Goal: Information Seeking & Learning: Learn about a topic

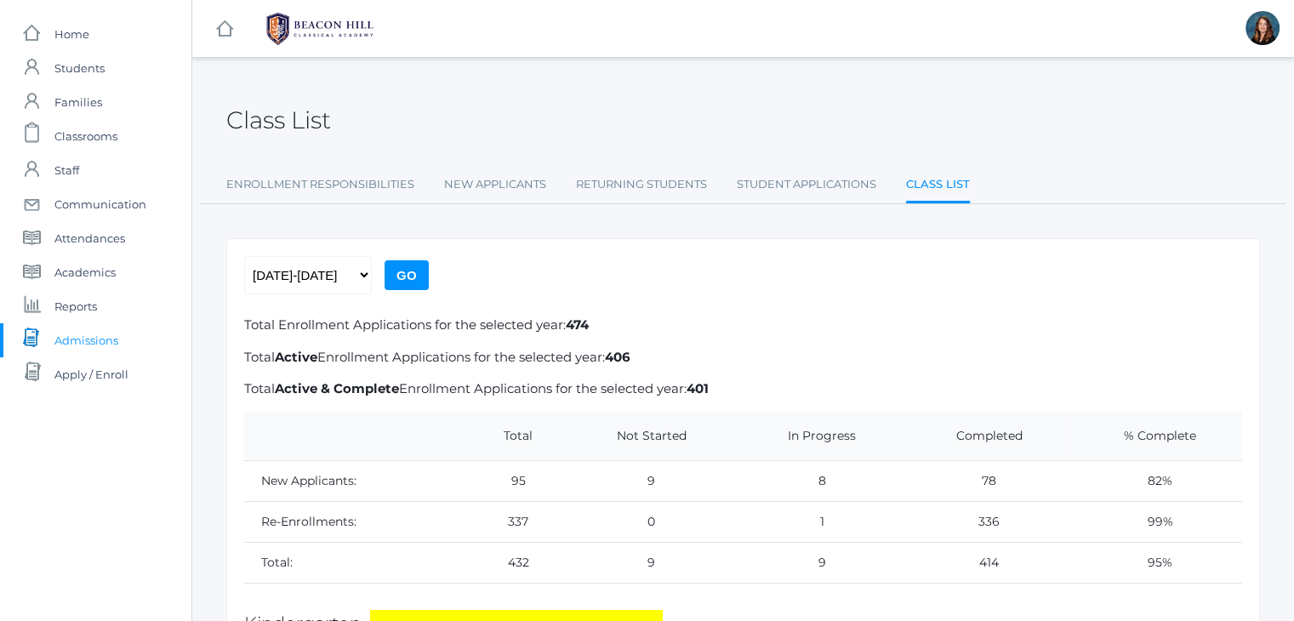
click at [122, 334] on link "icons/documents/document-stack Created with Sketch. Admissions" at bounding box center [95, 340] width 191 height 34
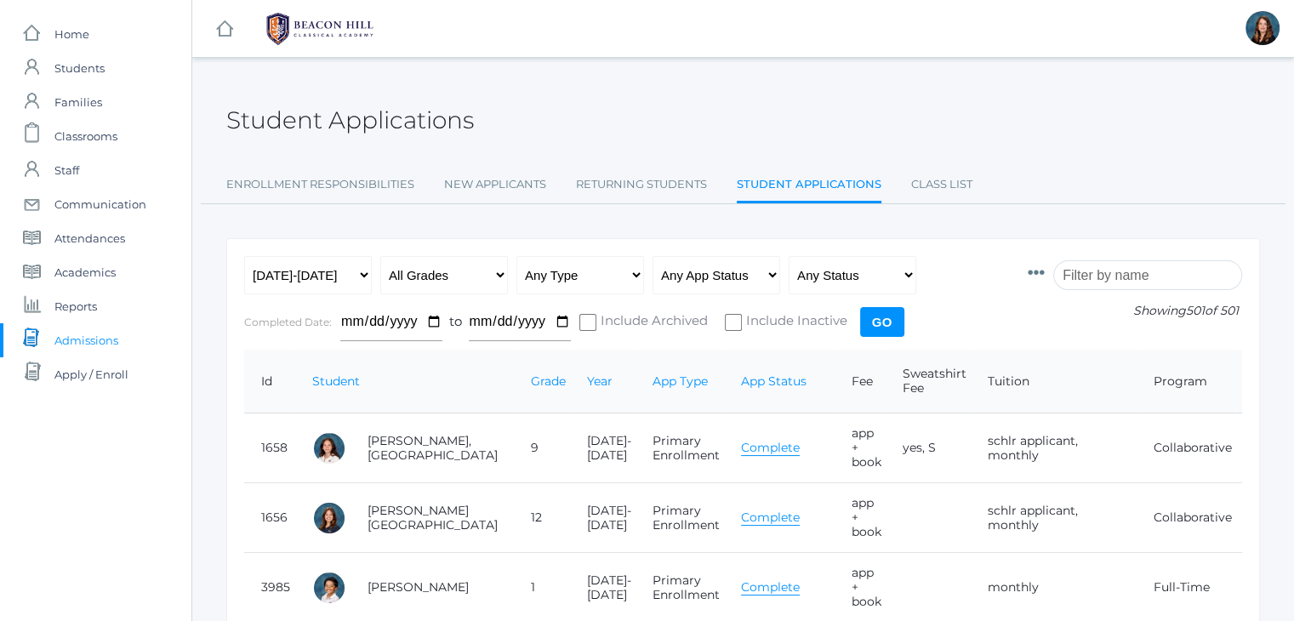
click at [1109, 276] on input "search" at bounding box center [1147, 275] width 189 height 30
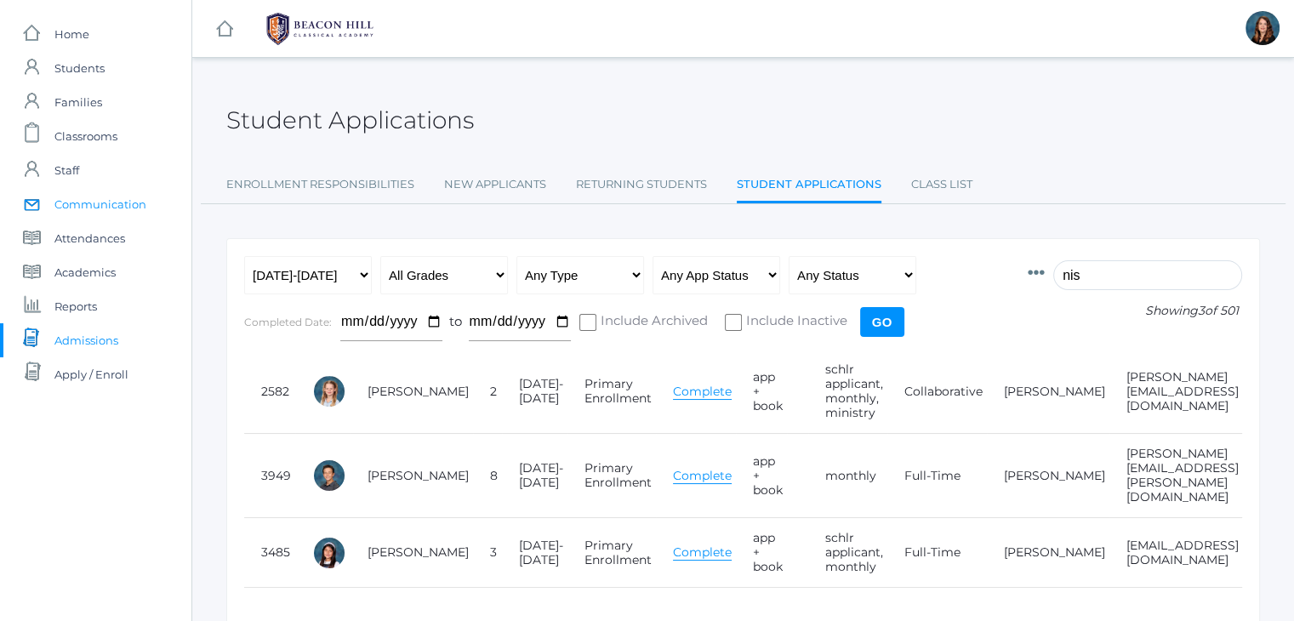
type input "nis"
click at [99, 205] on span "Communication" at bounding box center [100, 204] width 92 height 34
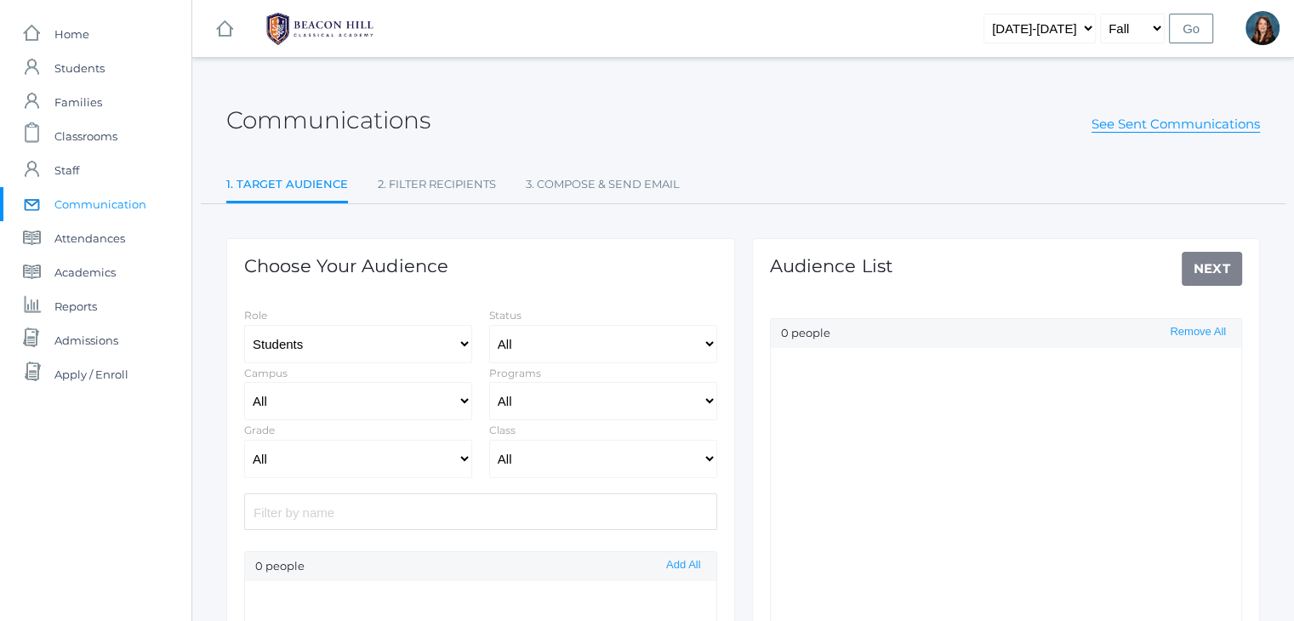
select select "Enrolled"
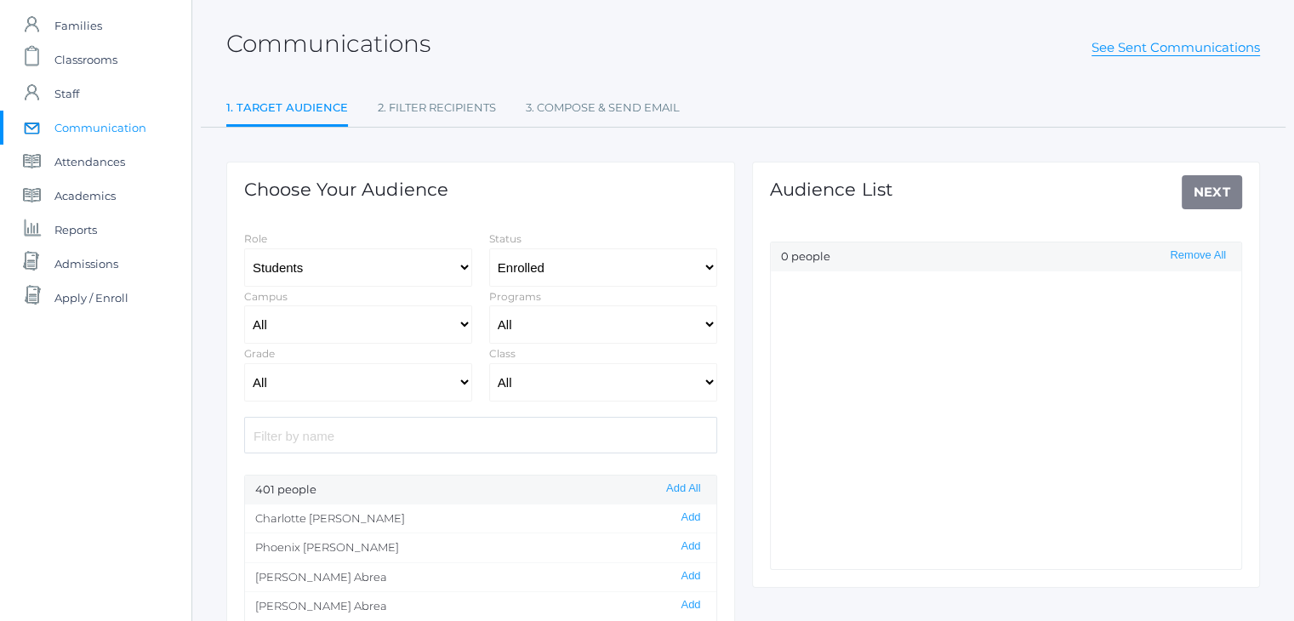
scroll to position [80, 0]
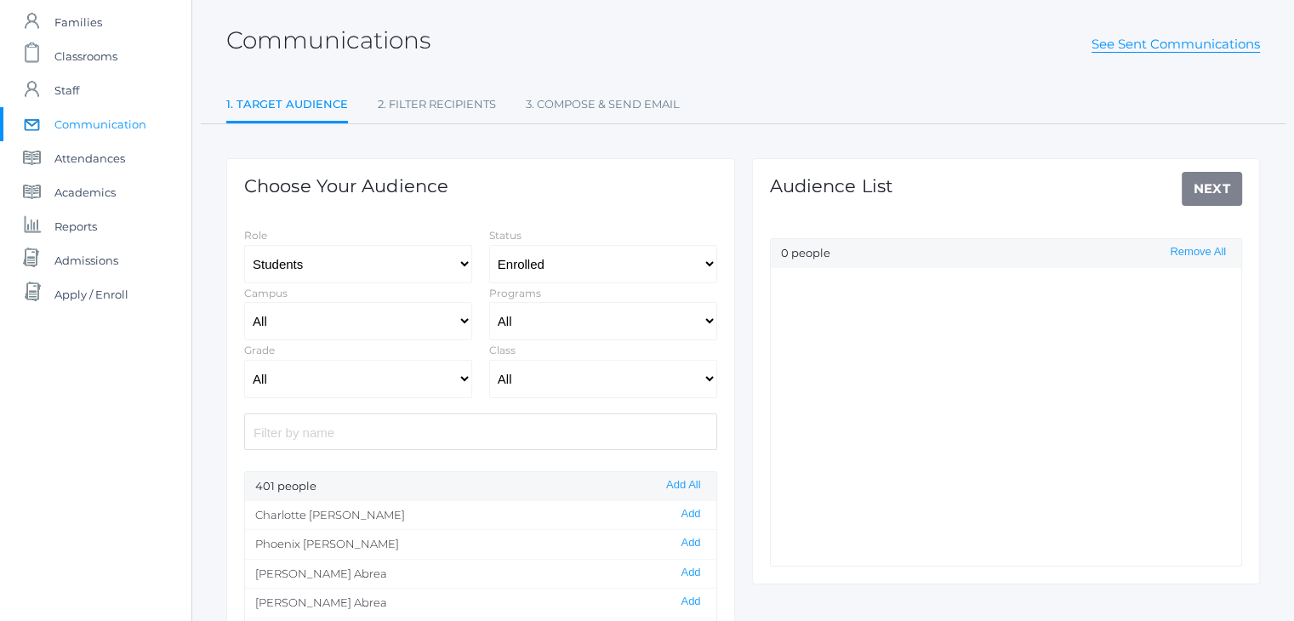
click at [530, 431] on input "search" at bounding box center [480, 431] width 473 height 37
type input "n"
click at [1168, 38] on link "See Sent Communications" at bounding box center [1175, 44] width 168 height 17
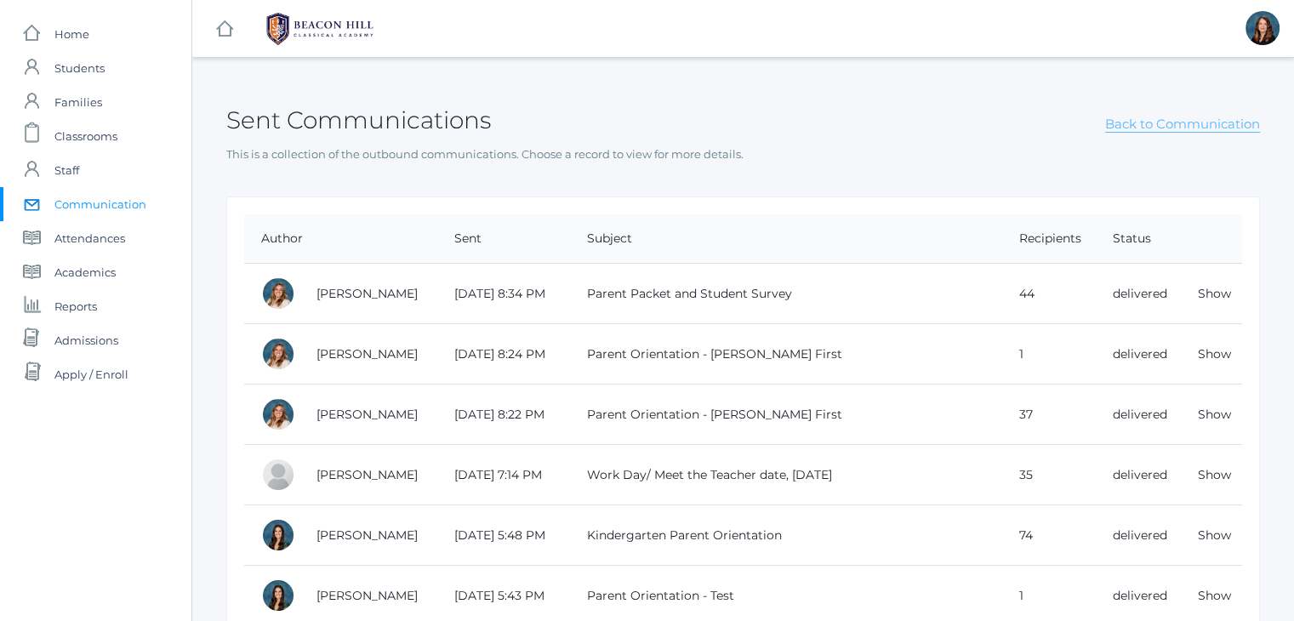
click at [1133, 128] on link "Back to Communication" at bounding box center [1182, 124] width 155 height 17
select select "Enrolled"
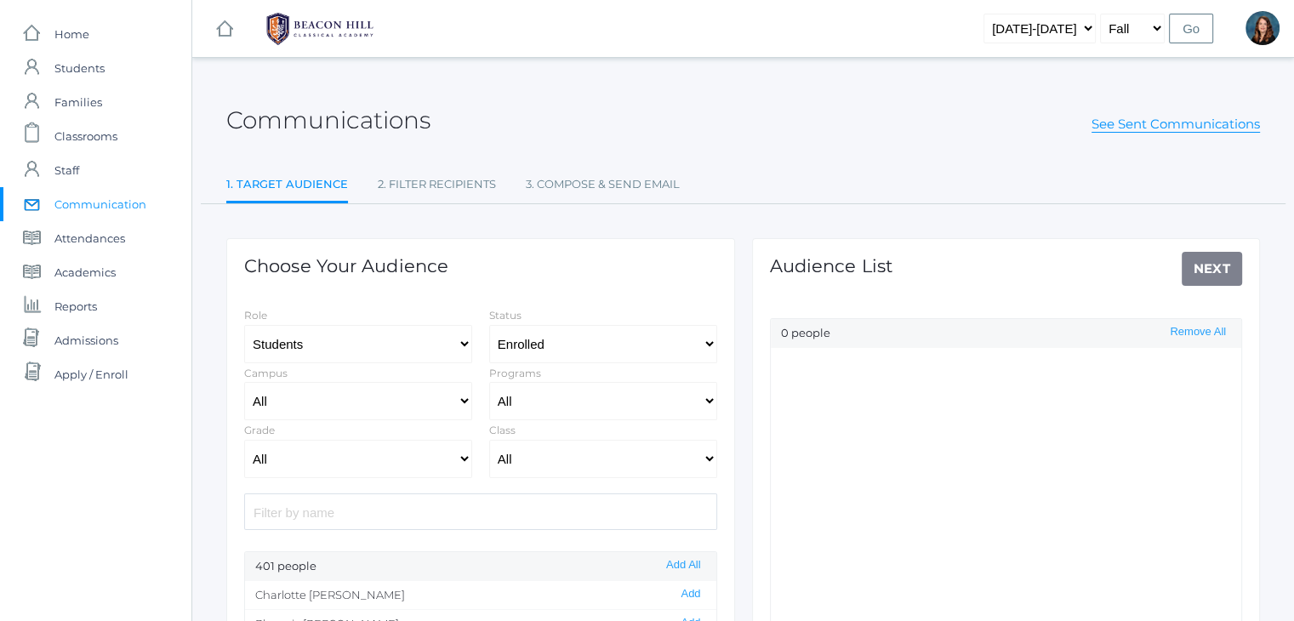
click at [449, 504] on input "search" at bounding box center [480, 511] width 473 height 37
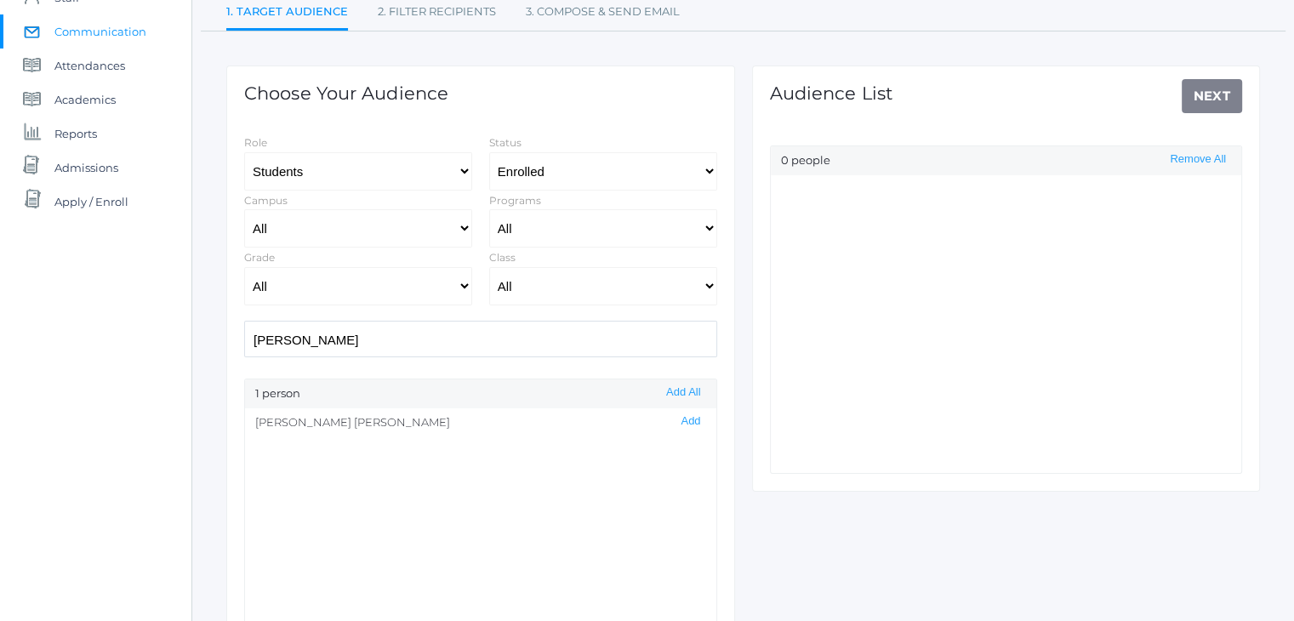
scroll to position [175, 0]
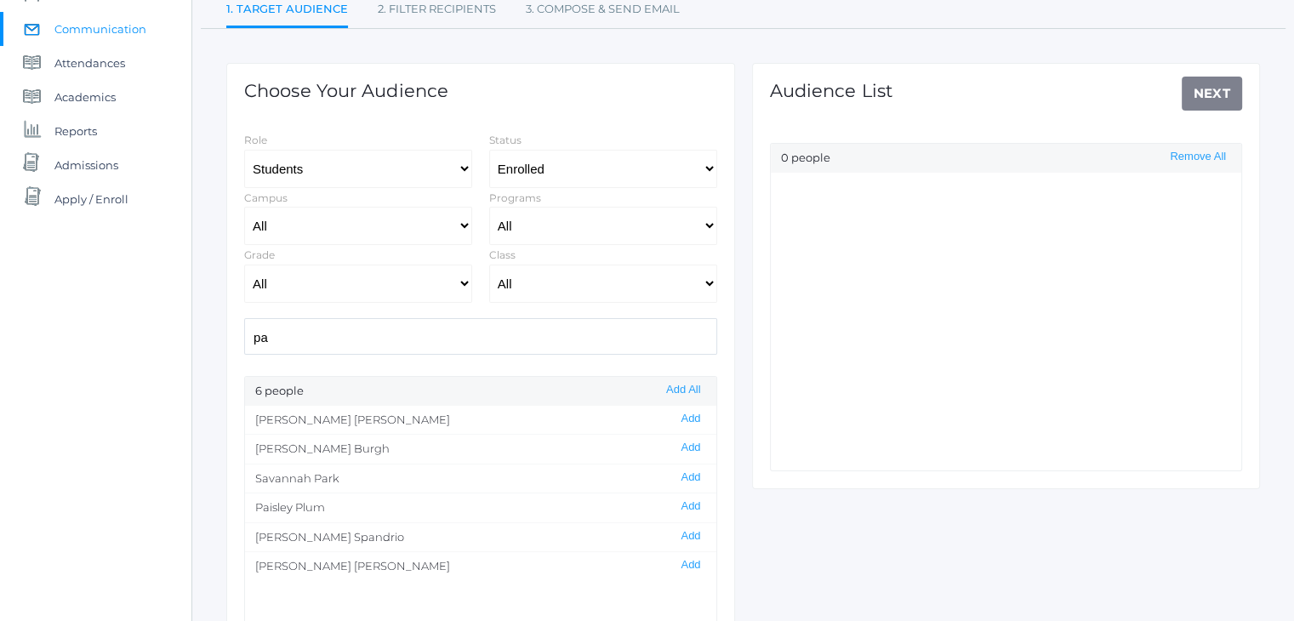
type input "p"
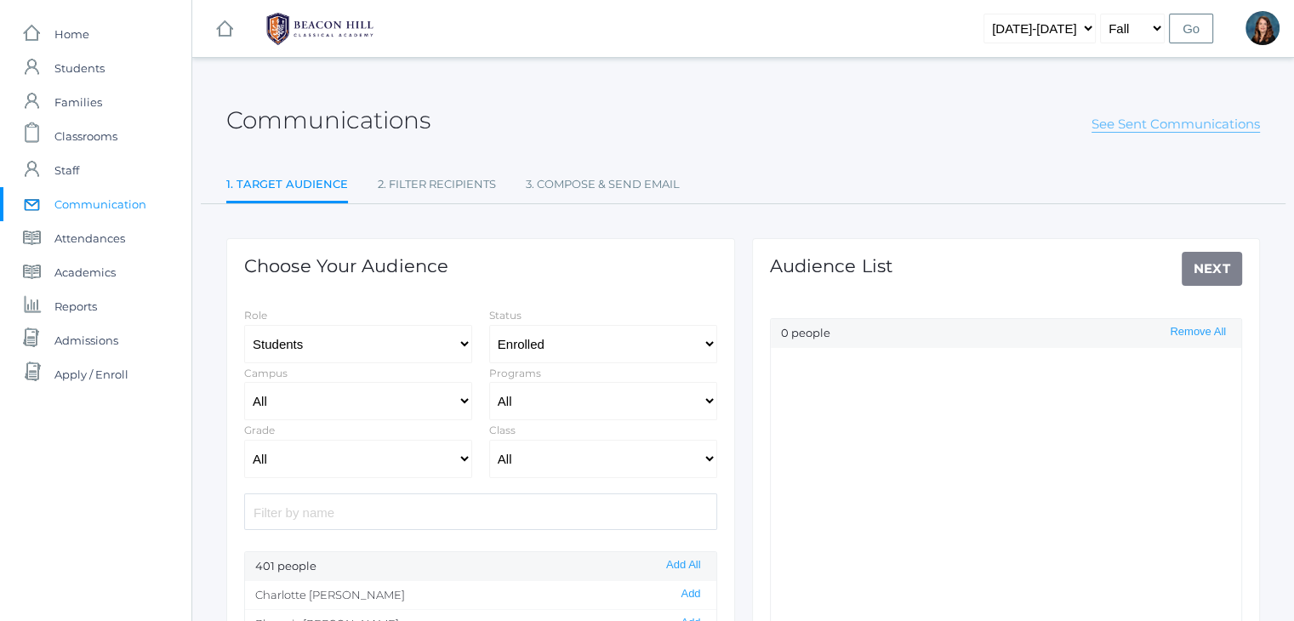
click at [1135, 127] on link "See Sent Communications" at bounding box center [1175, 124] width 168 height 17
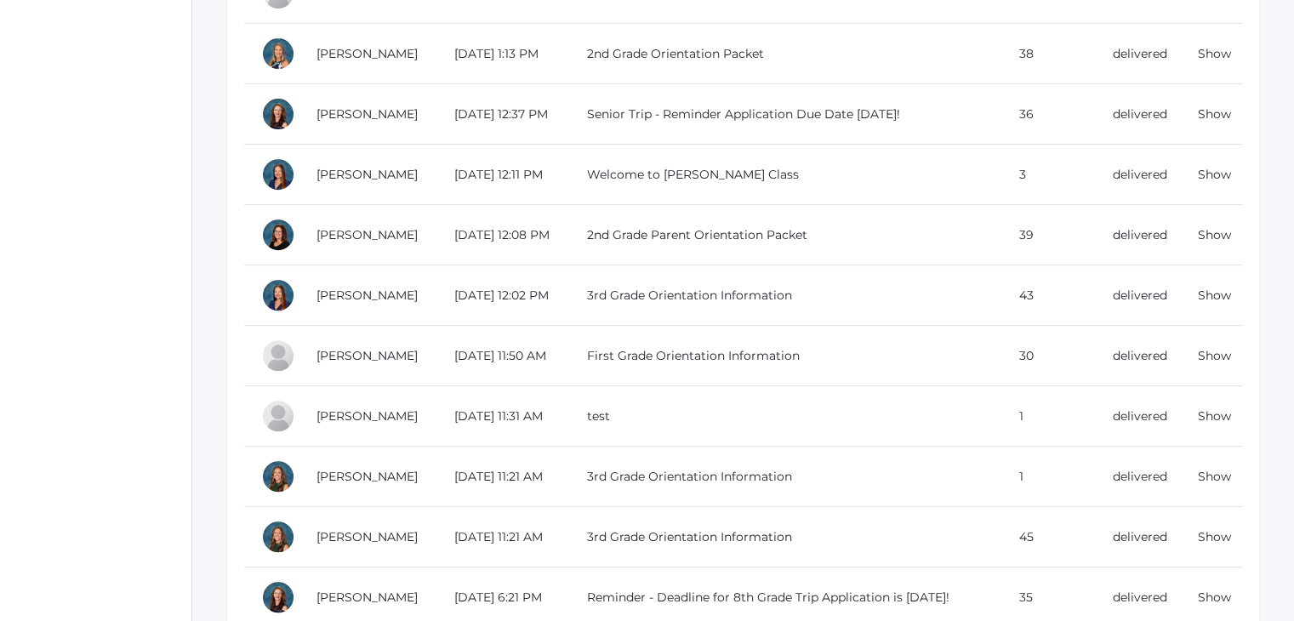
scroll to position [664, 0]
click at [1217, 349] on link "Show" at bounding box center [1214, 354] width 33 height 15
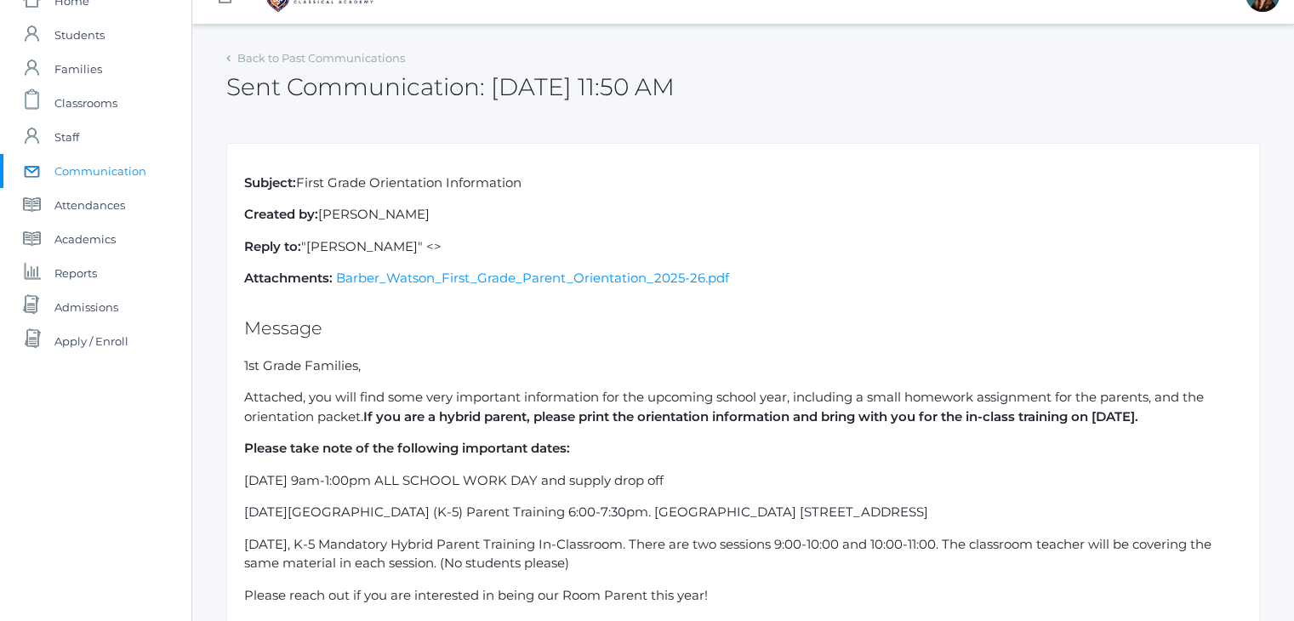
scroll to position [31, 0]
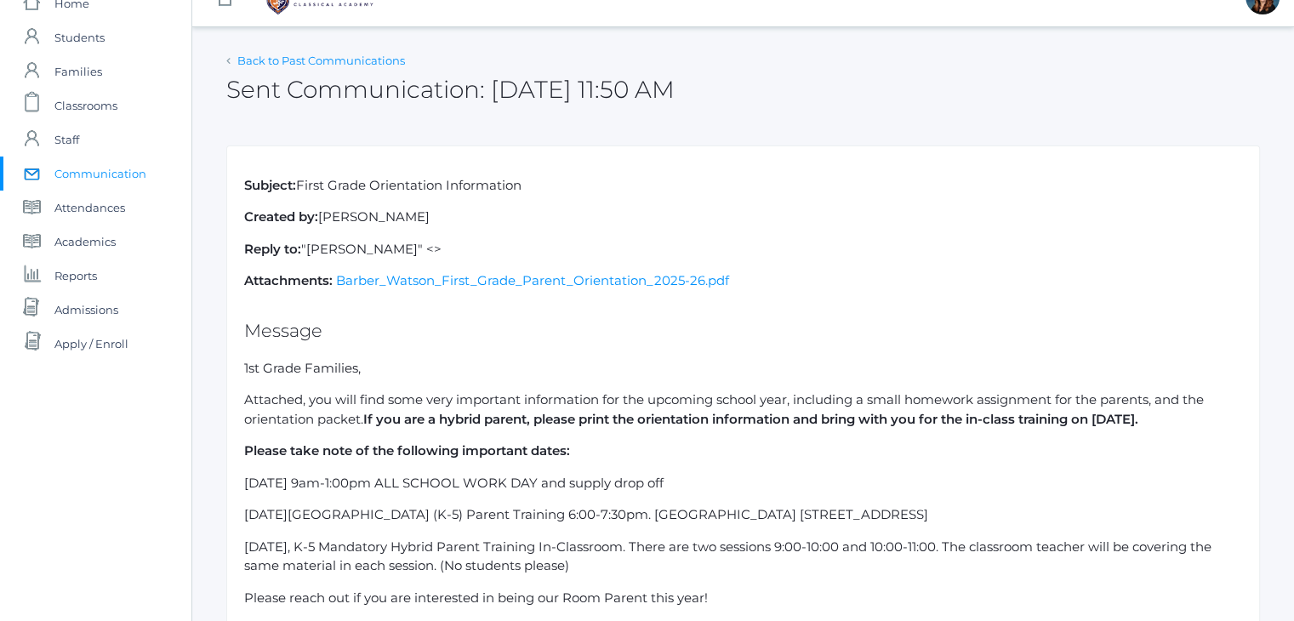
click at [313, 66] on link "Back to Past Communications" at bounding box center [321, 61] width 168 height 14
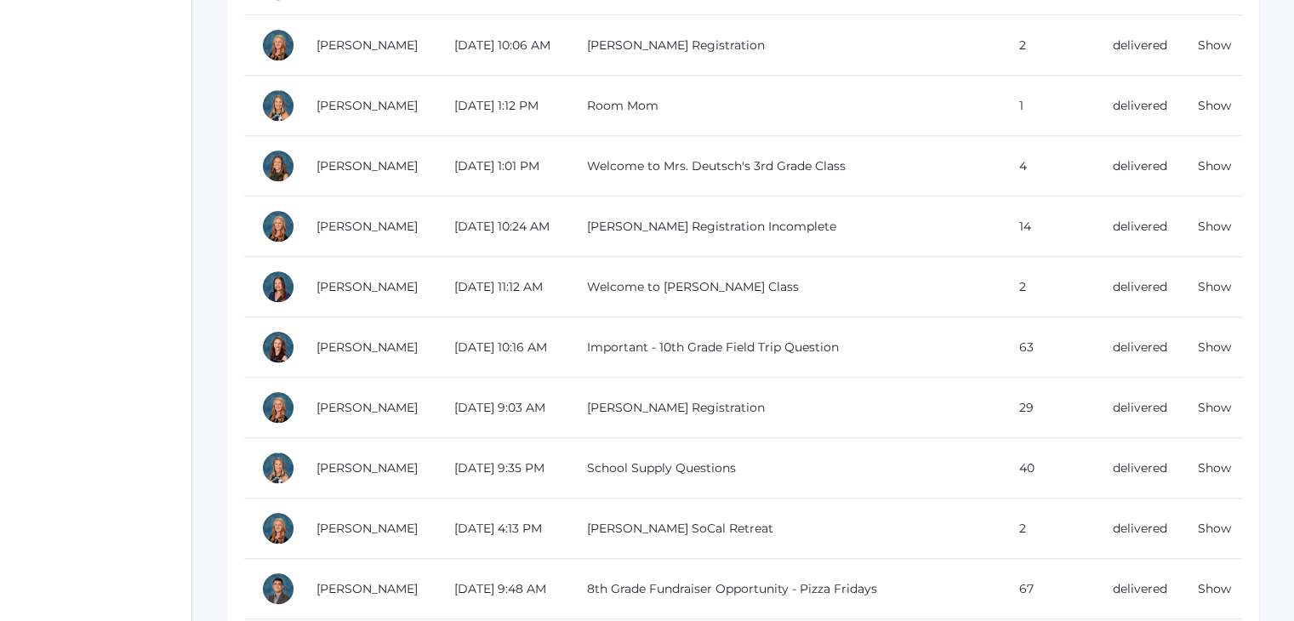
scroll to position [1571, 0]
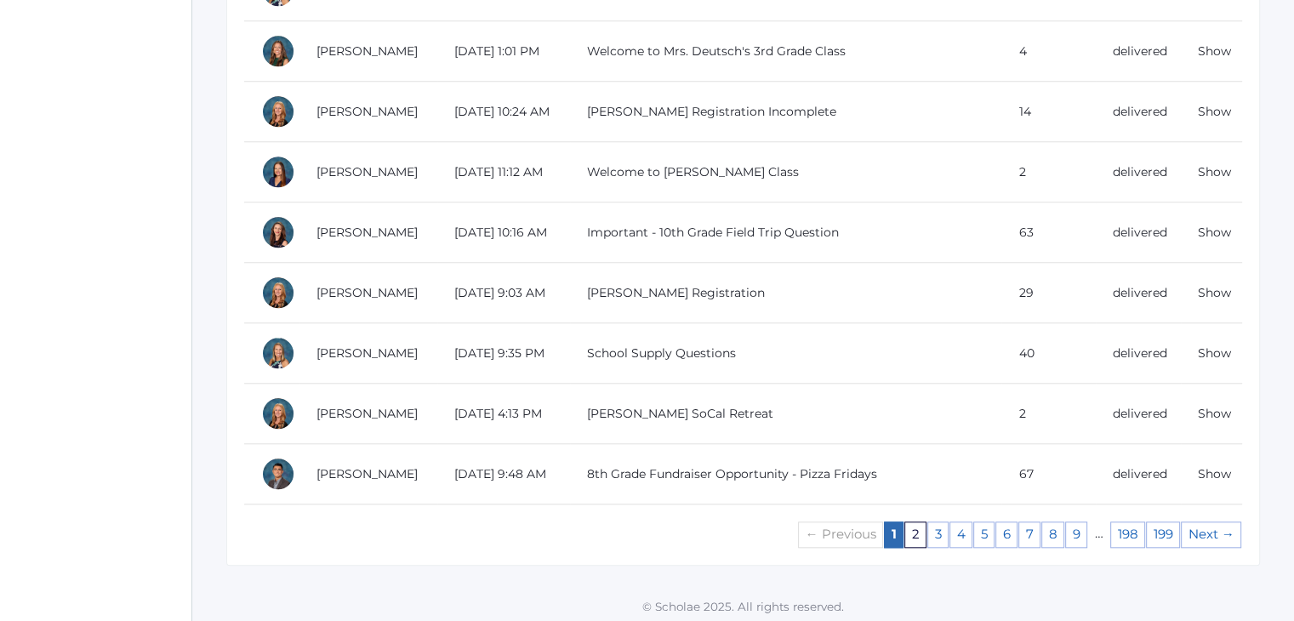
click at [920, 535] on link "2" at bounding box center [915, 534] width 22 height 26
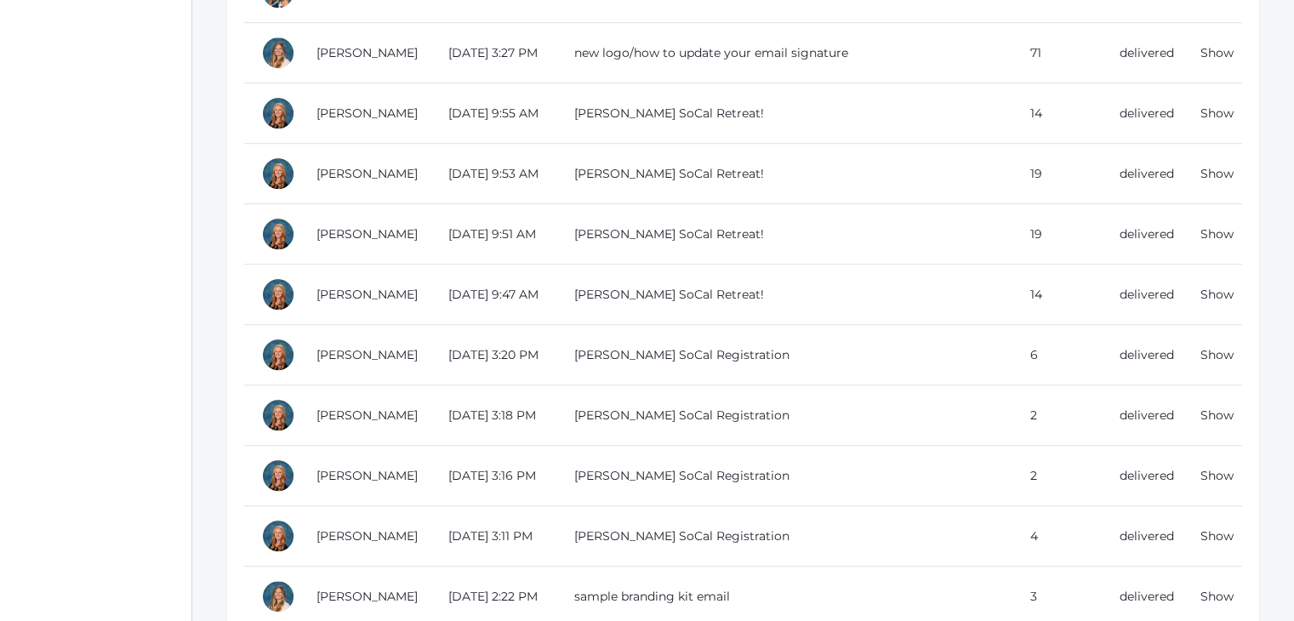
scroll to position [1571, 0]
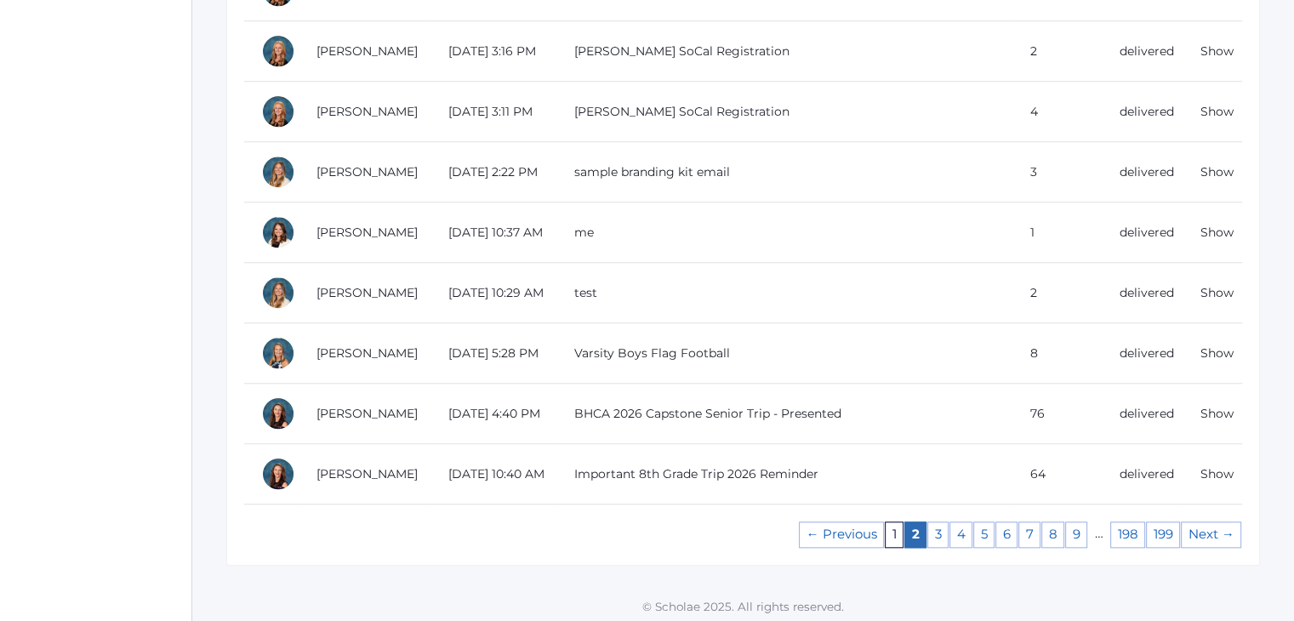
click at [891, 538] on link "1" at bounding box center [894, 534] width 19 height 26
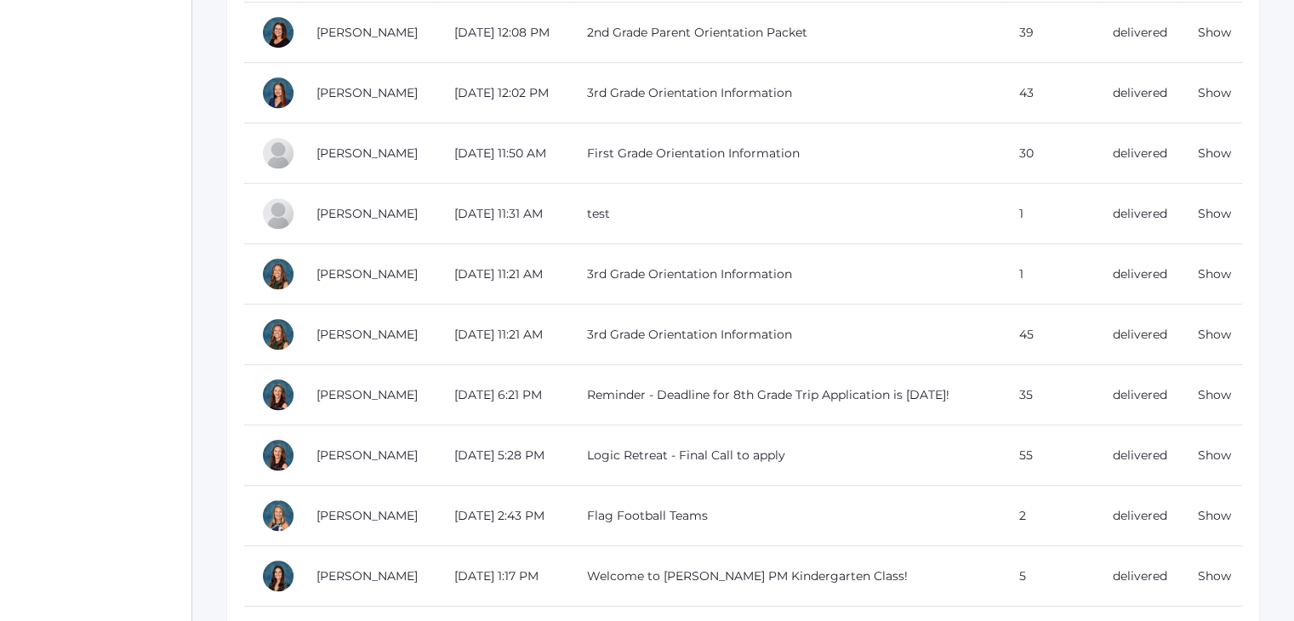
scroll to position [845, 0]
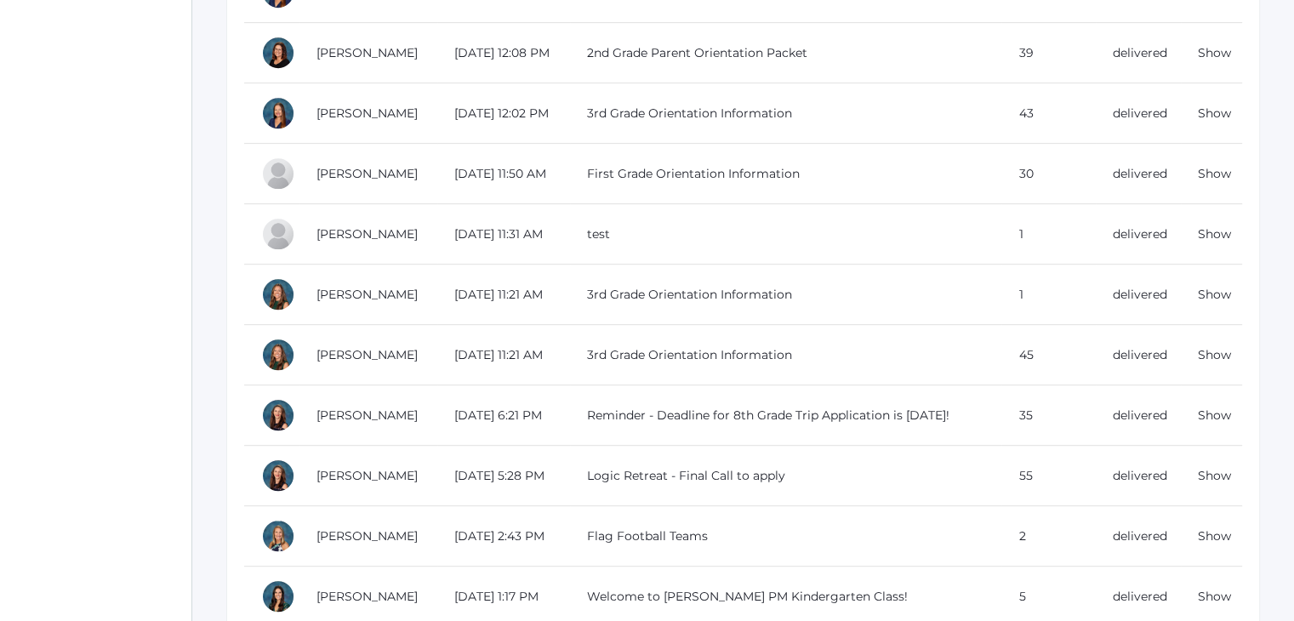
click at [1197, 231] on td "Show" at bounding box center [1211, 234] width 61 height 60
click at [1207, 232] on link "Show" at bounding box center [1214, 233] width 33 height 15
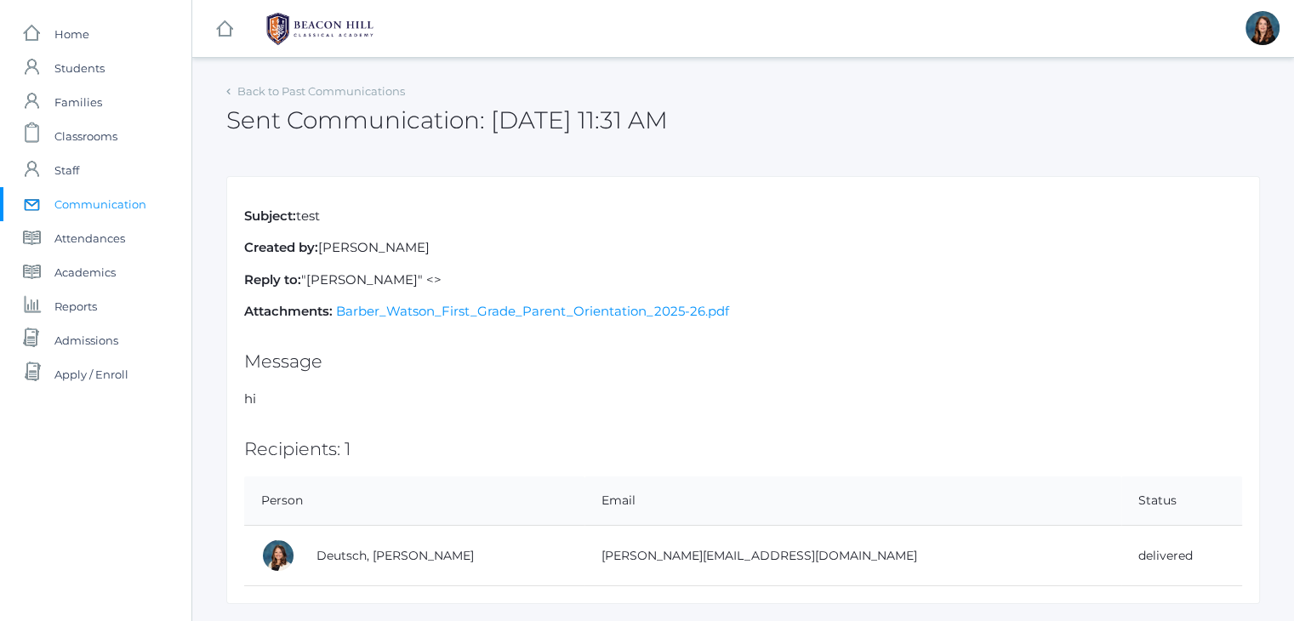
scroll to position [44, 0]
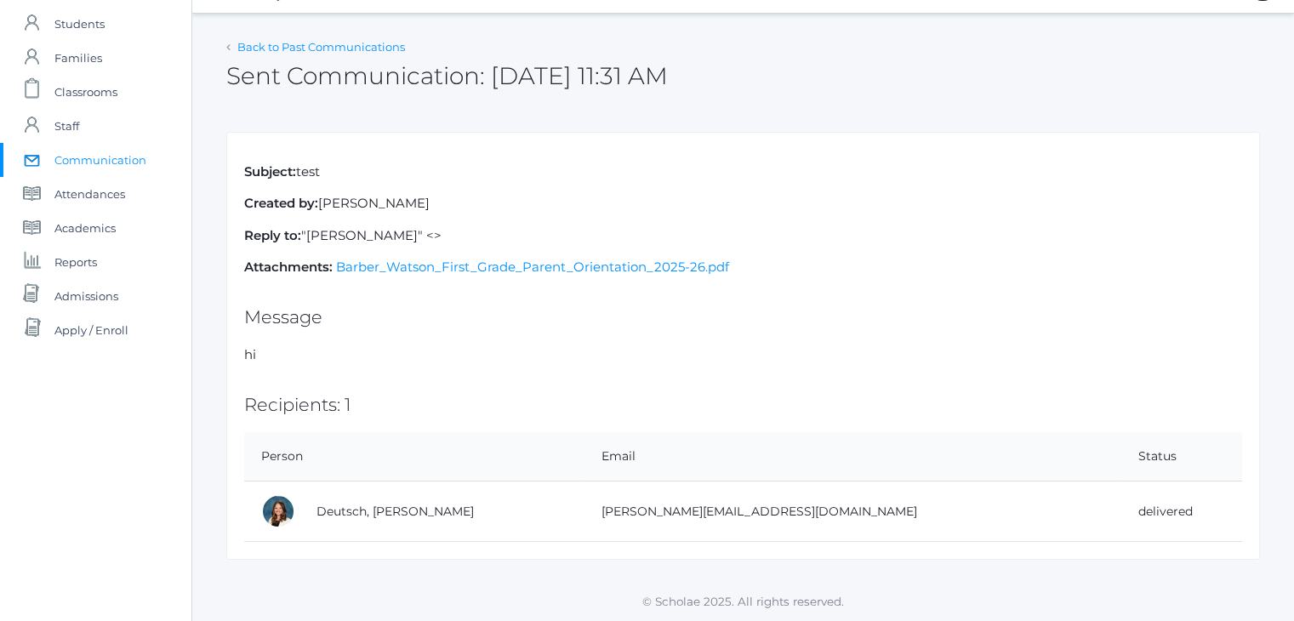
click at [257, 50] on link "Back to Past Communications" at bounding box center [321, 47] width 168 height 14
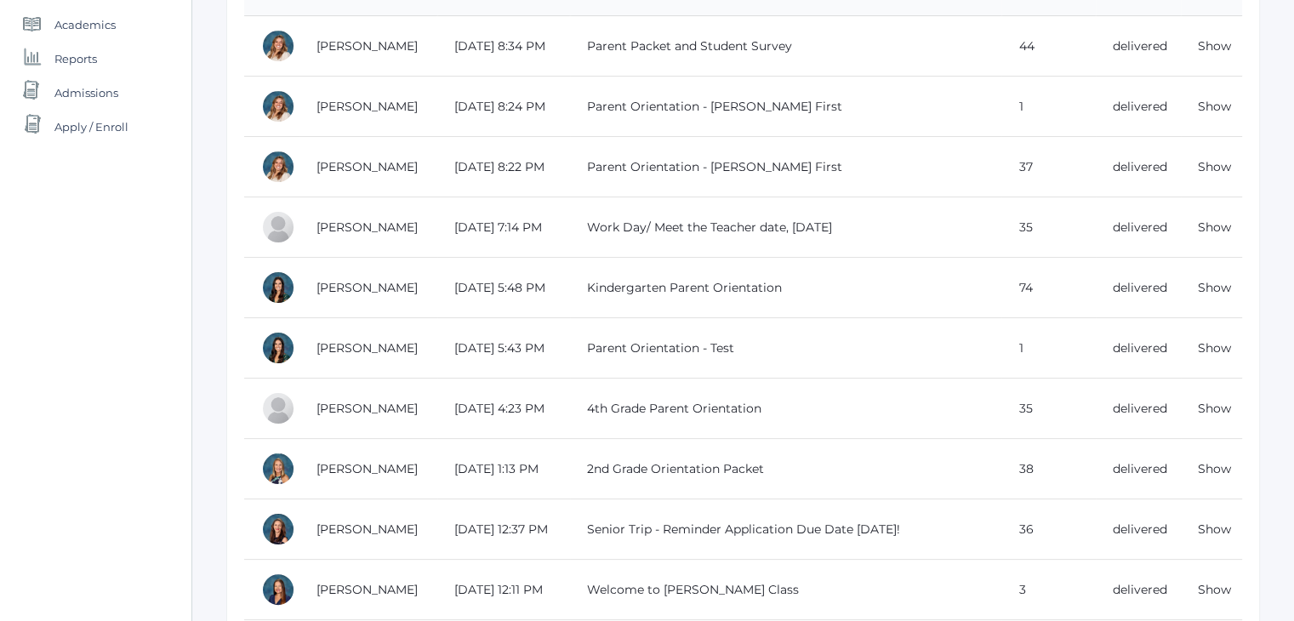
scroll to position [248, 0]
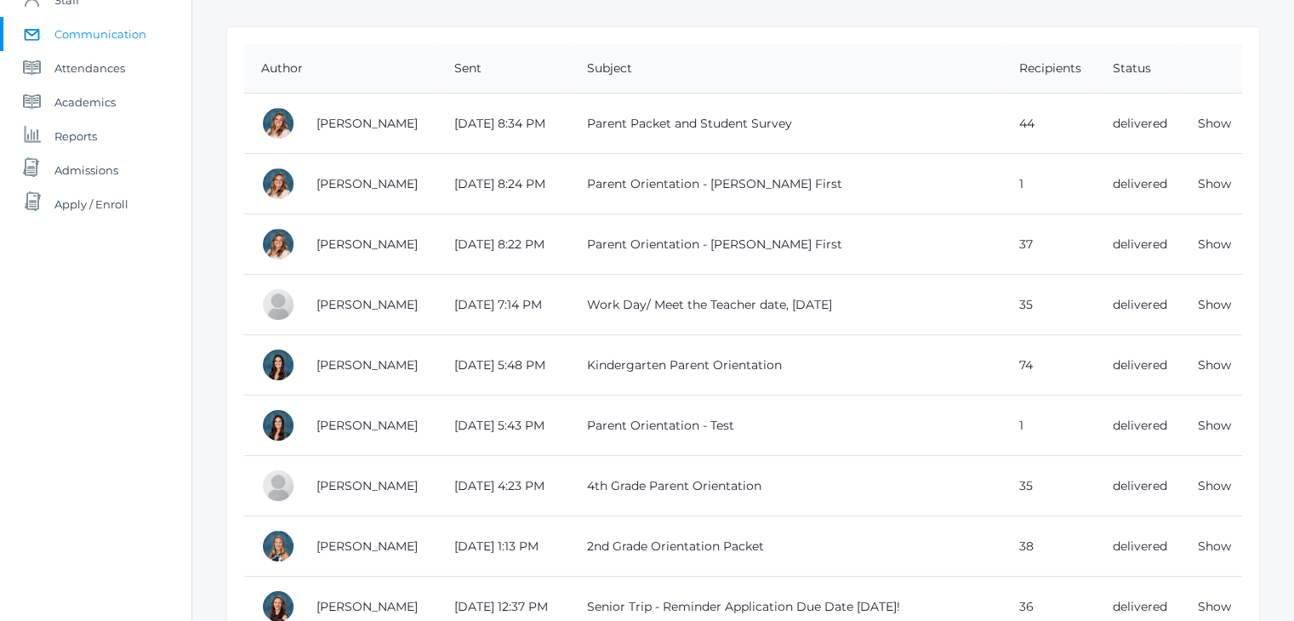
scroll to position [174, 0]
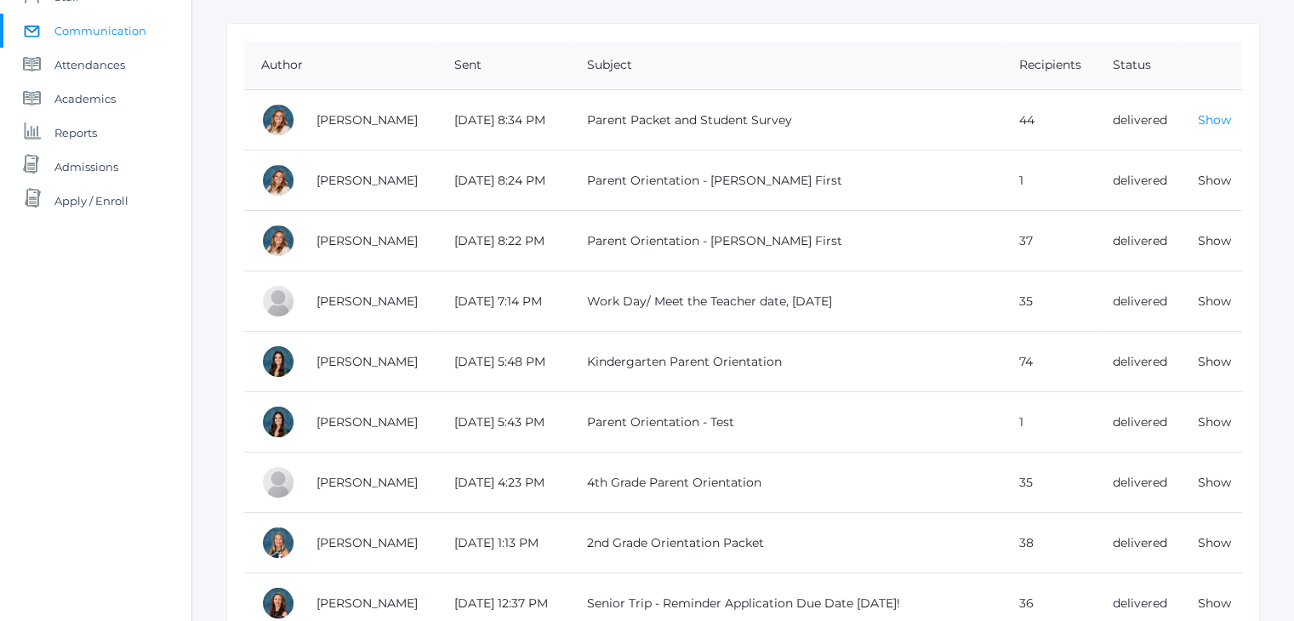
click at [1210, 116] on link "Show" at bounding box center [1214, 119] width 33 height 15
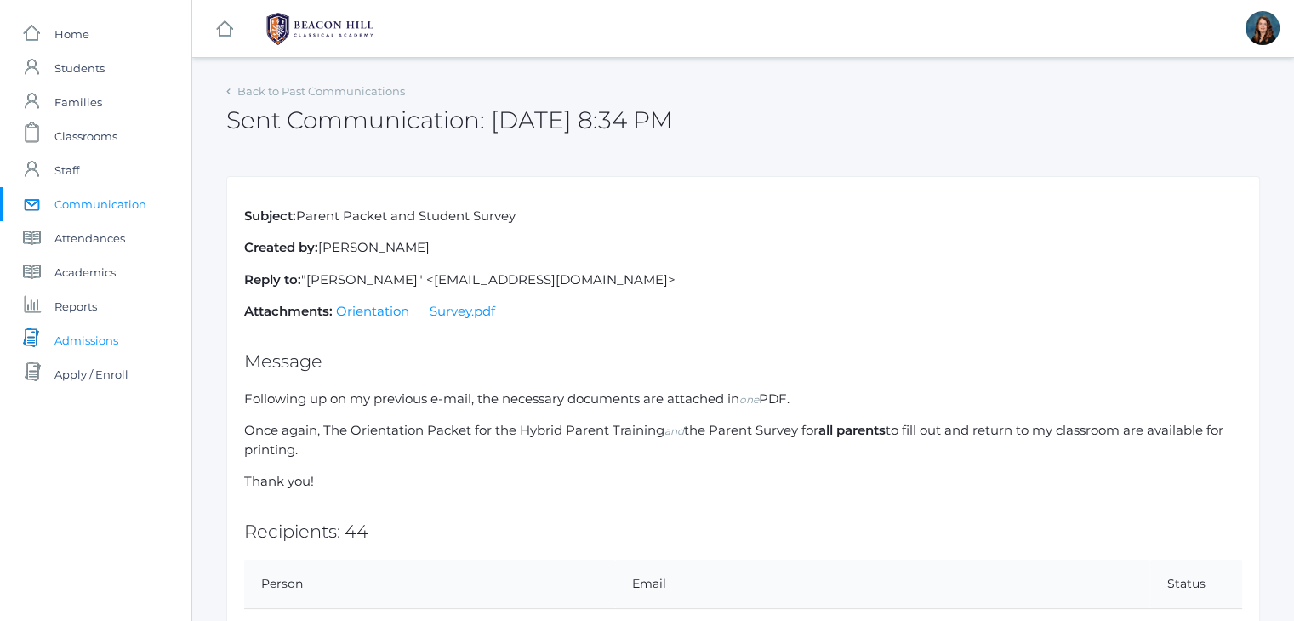
click at [109, 335] on span "Admissions" at bounding box center [86, 340] width 64 height 34
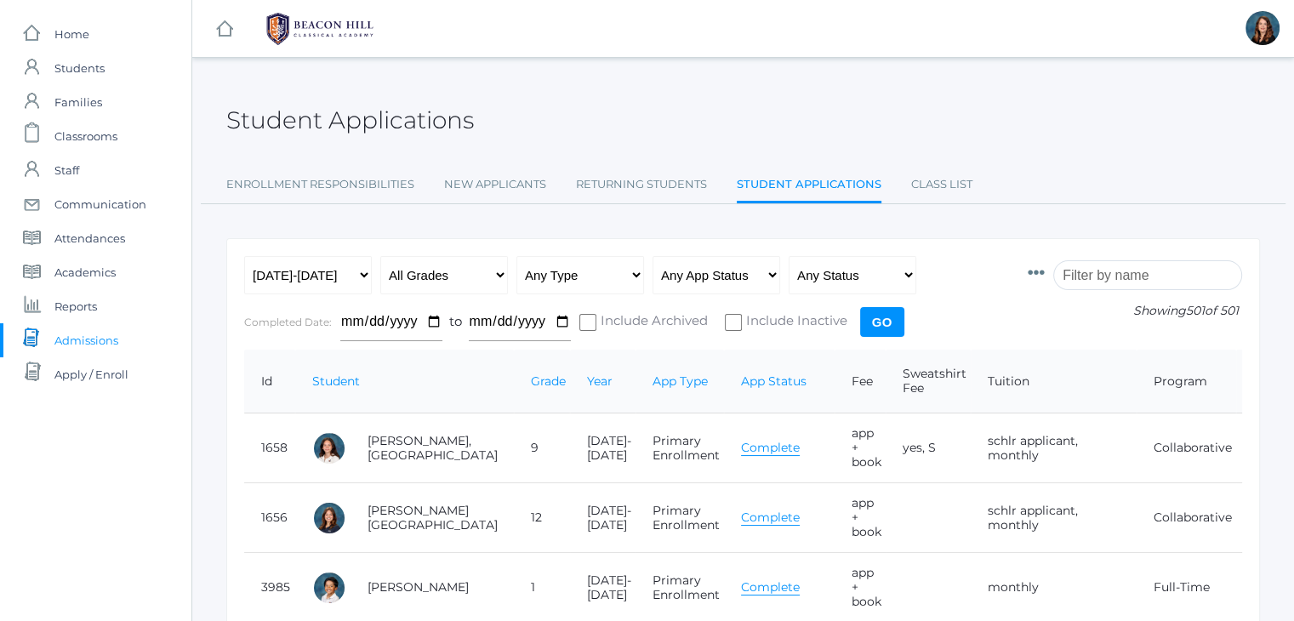
click at [726, 315] on input "Include Inactive" at bounding box center [733, 322] width 17 height 17
checkbox input "true"
click at [864, 316] on input "Go" at bounding box center [882, 322] width 44 height 30
click at [1091, 276] on input "search" at bounding box center [1147, 275] width 189 height 30
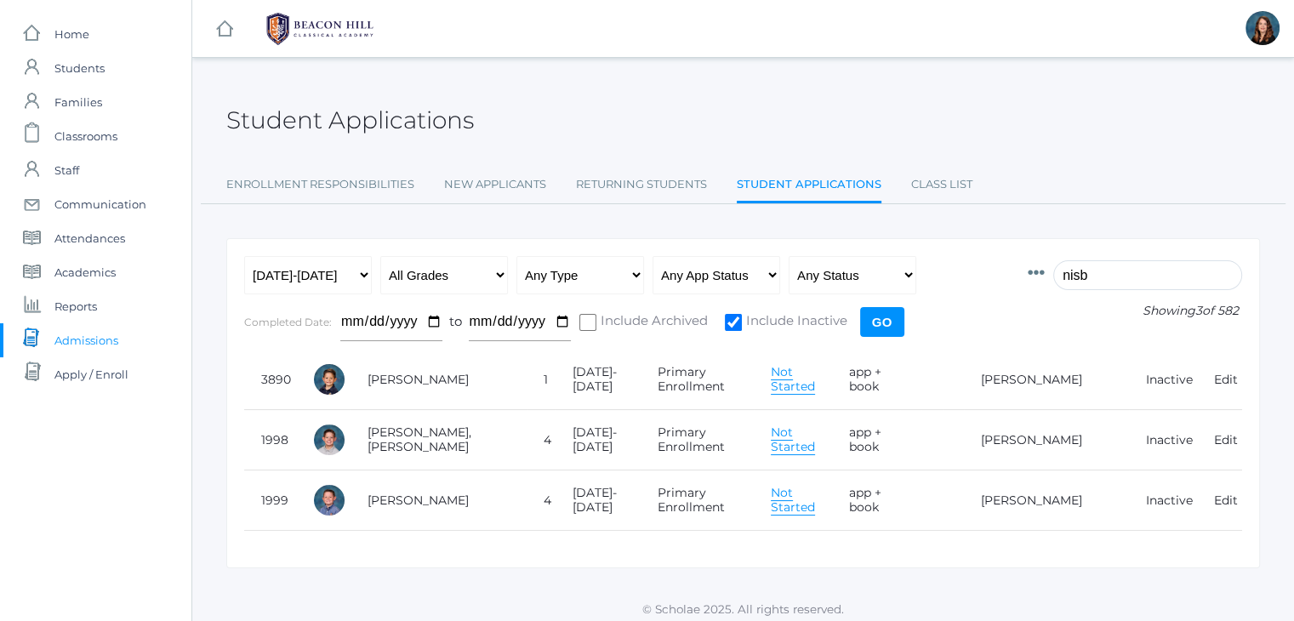
type input "nisb"
click at [119, 338] on link "icons/documents/document-stack Created with Sketch. Admissions" at bounding box center [95, 340] width 191 height 34
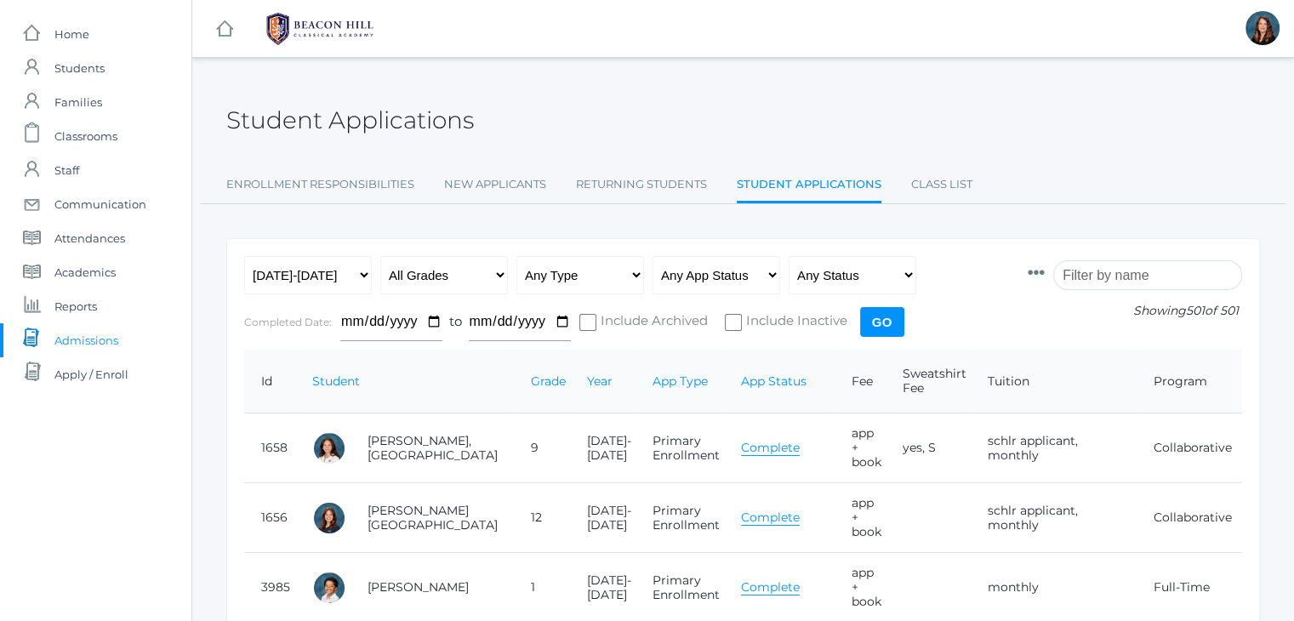
click at [1087, 271] on input "search" at bounding box center [1147, 275] width 189 height 30
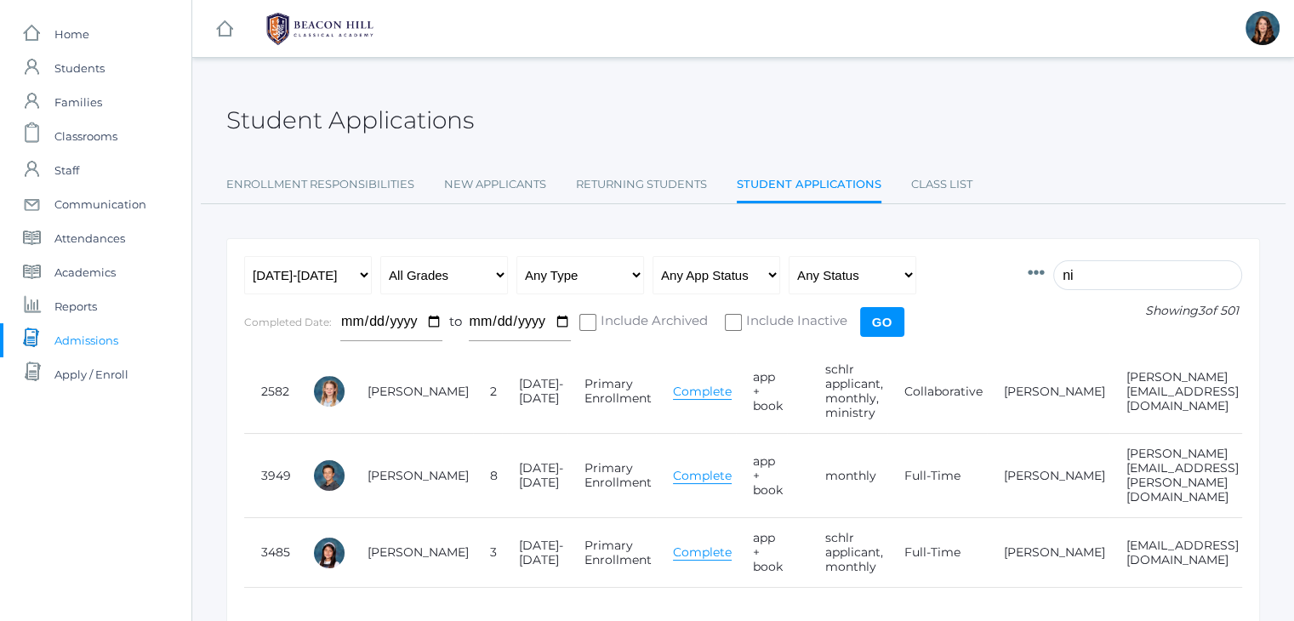
type input "n"
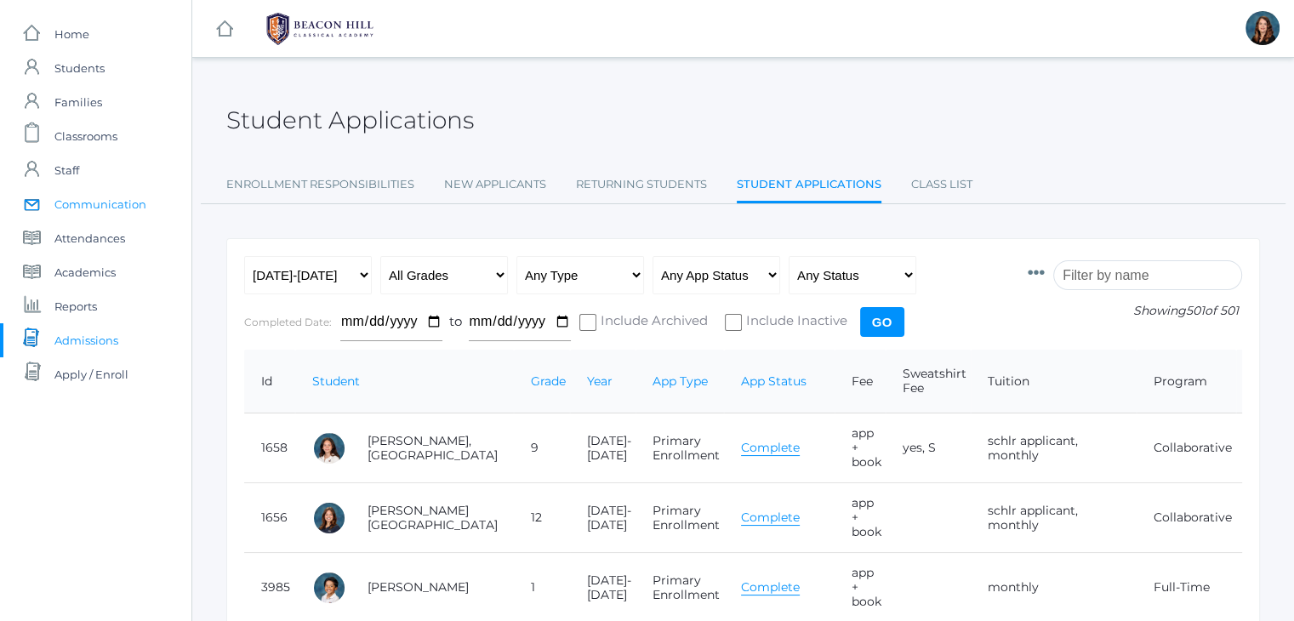
click at [105, 208] on span "Communication" at bounding box center [100, 204] width 92 height 34
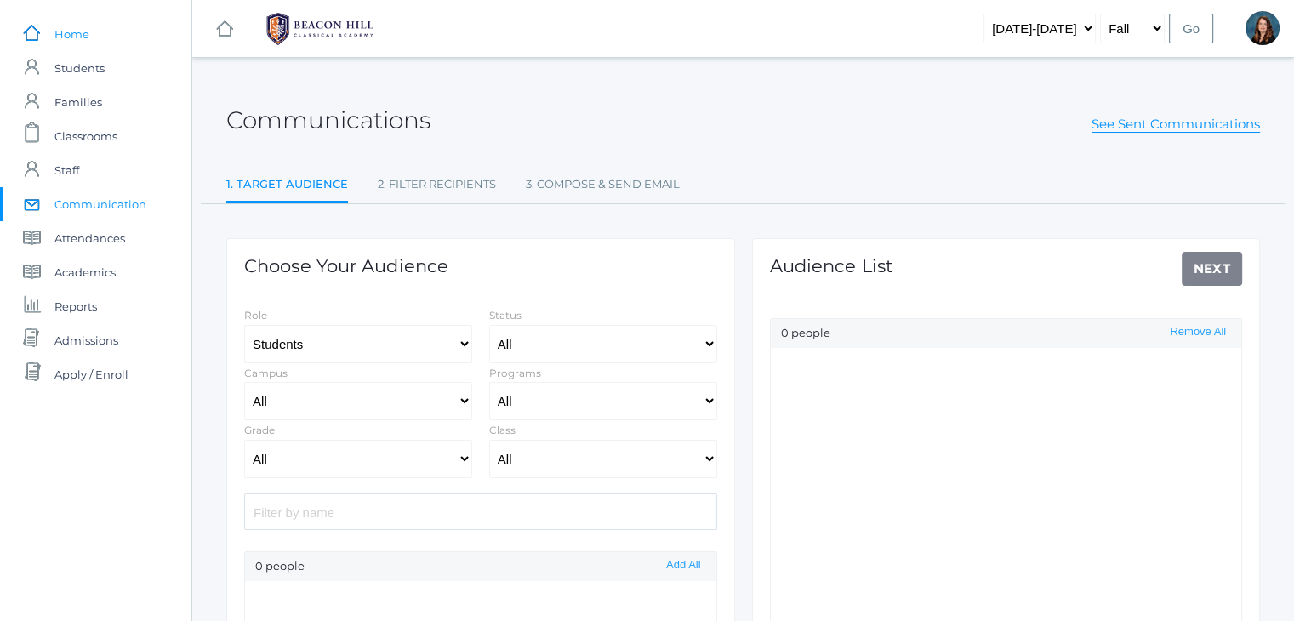
select select "Enrolled"
click at [616, 402] on select "All Full-Time Collaborative Four-Day" at bounding box center [603, 401] width 228 height 38
click at [616, 450] on select "All 01LA - First Grade Barber 01LA - First Grade Watson 02LA - Second Grade Bal…" at bounding box center [603, 459] width 228 height 38
select select "1989"
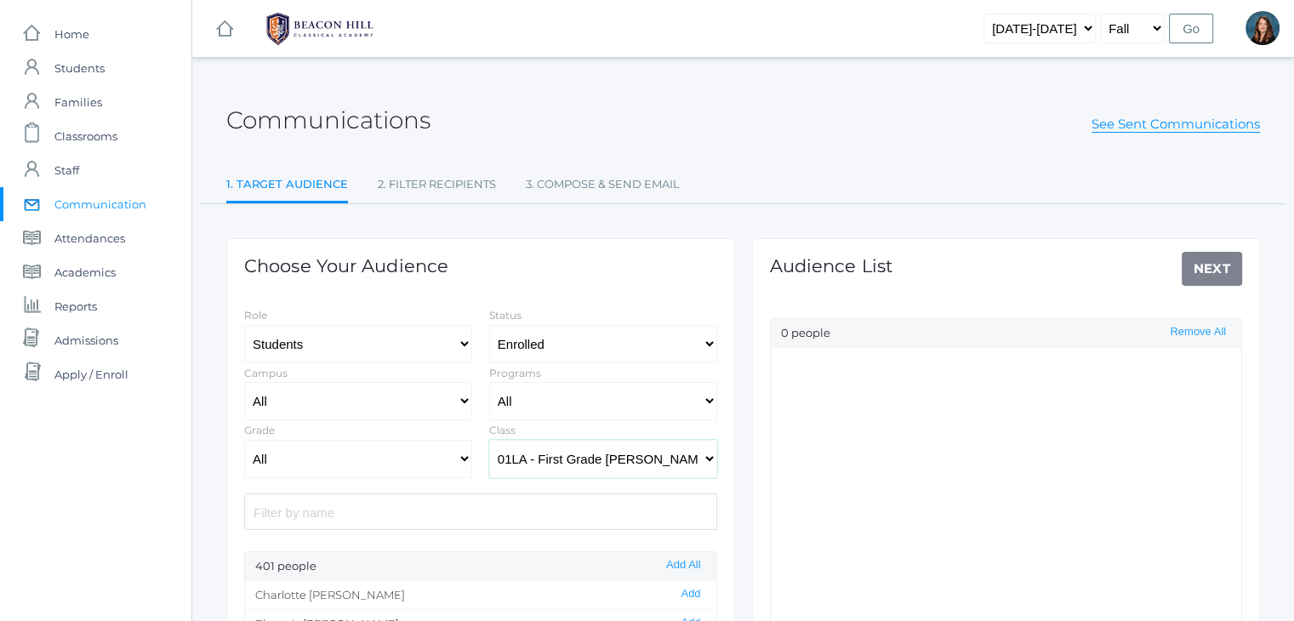
click at [489, 440] on select "All 01LA - First Grade Barber 01LA - First Grade Watson 02LA - Second Grade Bal…" at bounding box center [603, 459] width 228 height 38
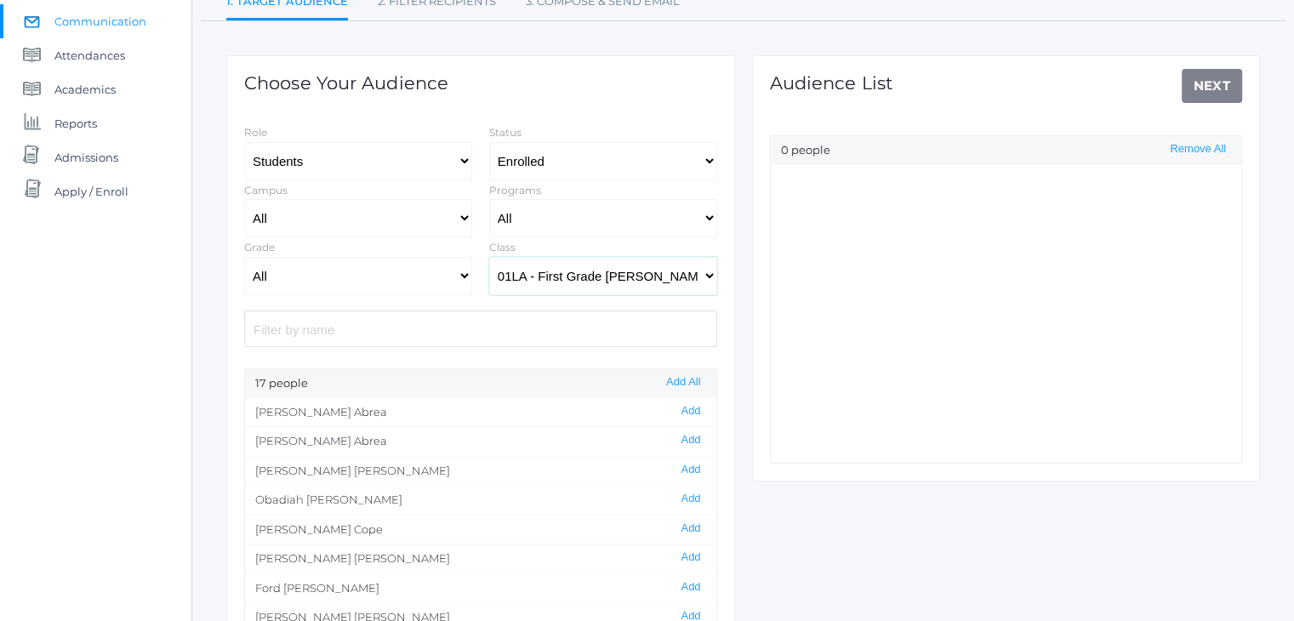
scroll to position [168, 0]
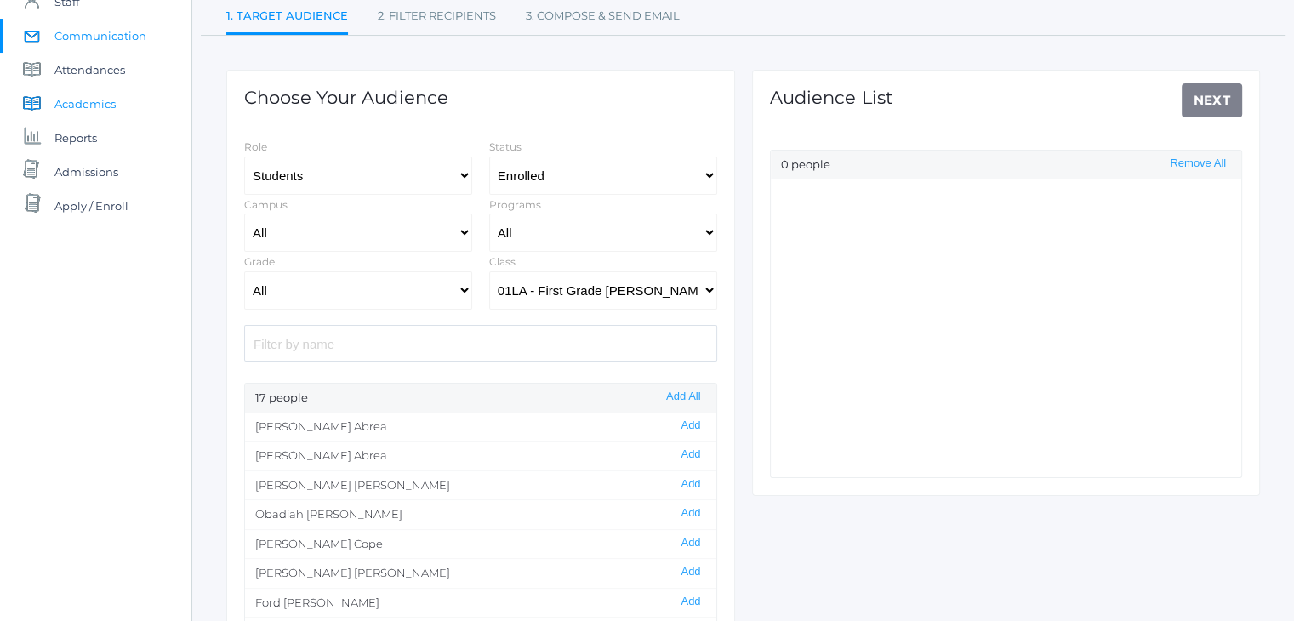
click at [106, 101] on span "Academics" at bounding box center [84, 104] width 61 height 34
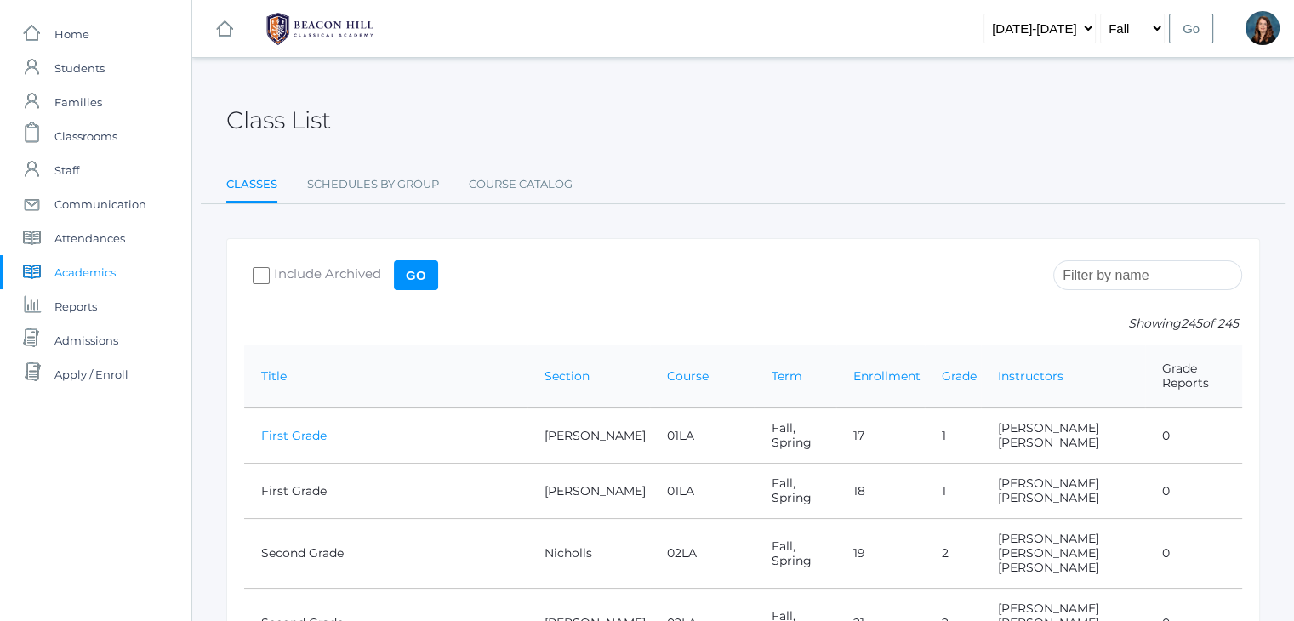
click at [299, 428] on link "First Grade" at bounding box center [294, 435] width 66 height 15
click at [100, 339] on span "Admissions" at bounding box center [86, 340] width 64 height 34
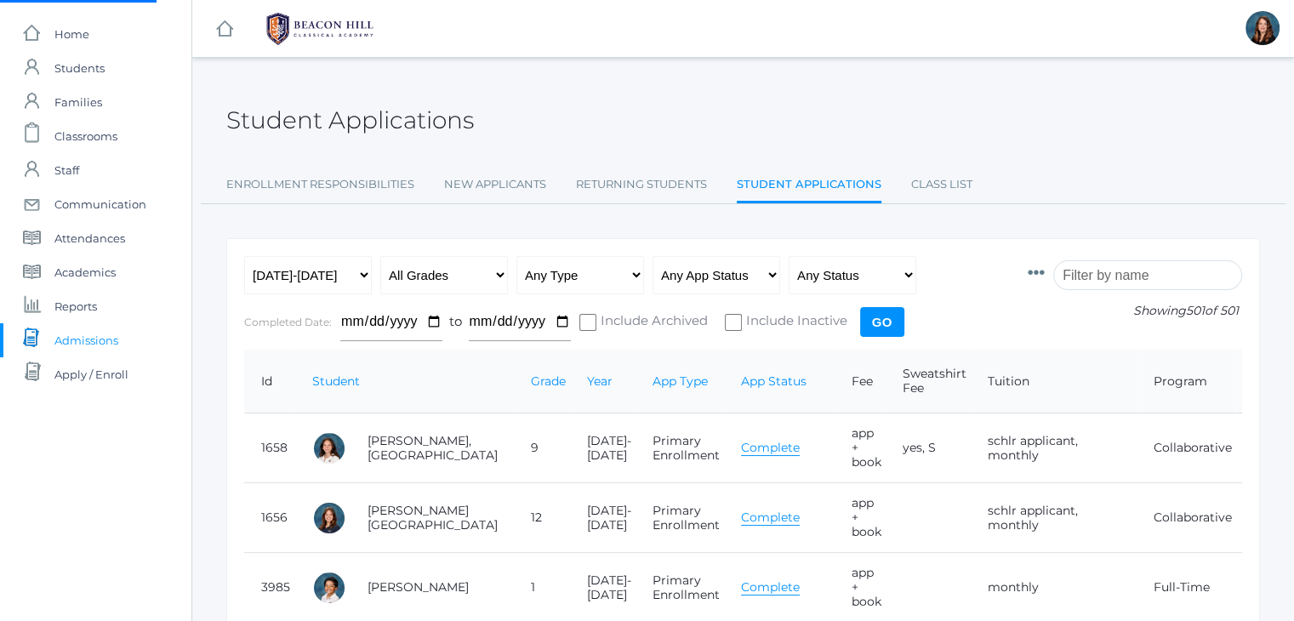
click at [854, 188] on link "Student Applications" at bounding box center [809, 186] width 145 height 37
click at [1120, 272] on input "search" at bounding box center [1147, 275] width 189 height 30
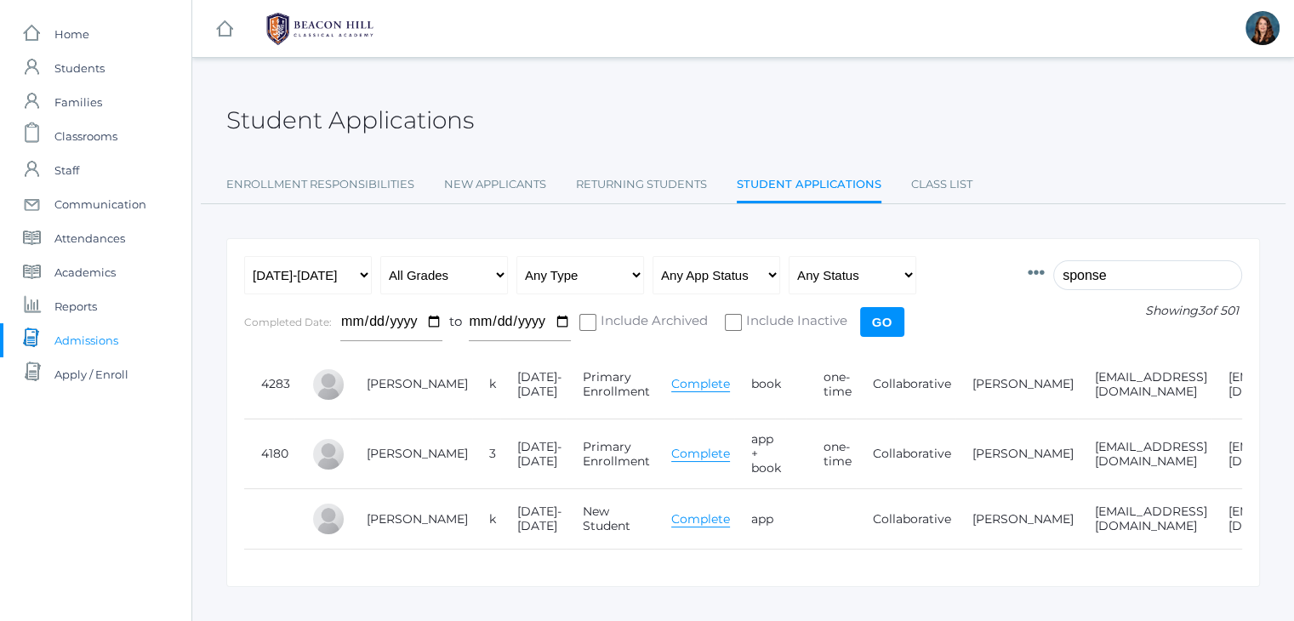
type input "sponse"
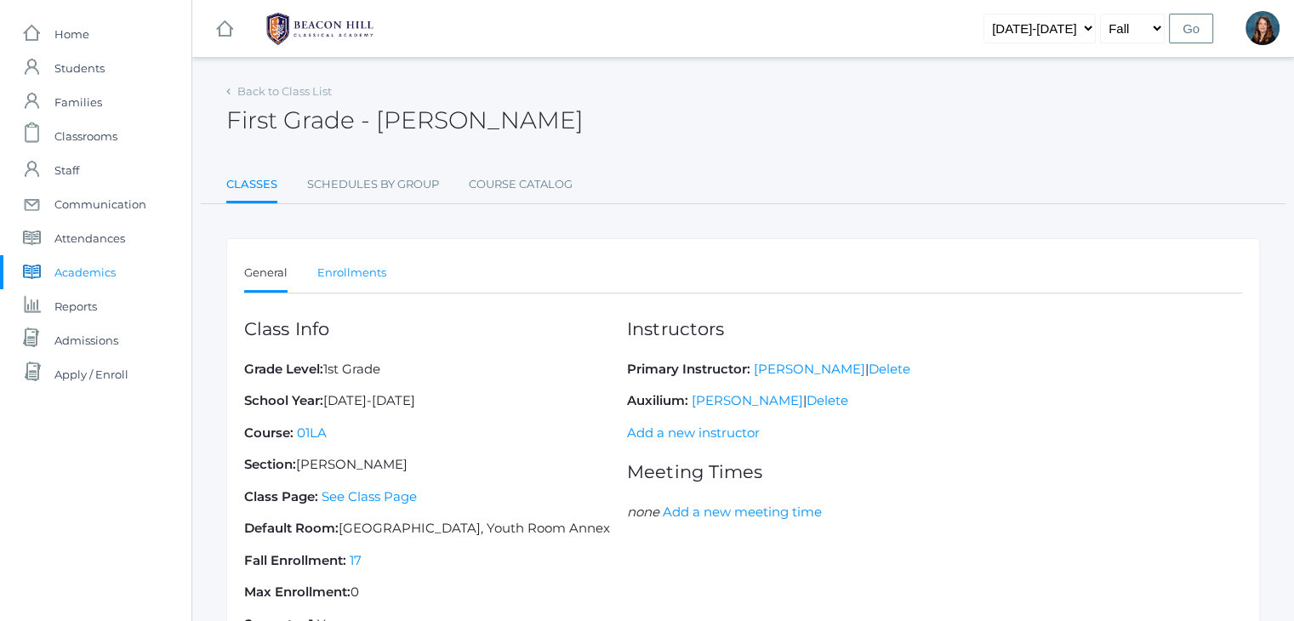
click at [367, 280] on link "Enrollments" at bounding box center [351, 273] width 69 height 34
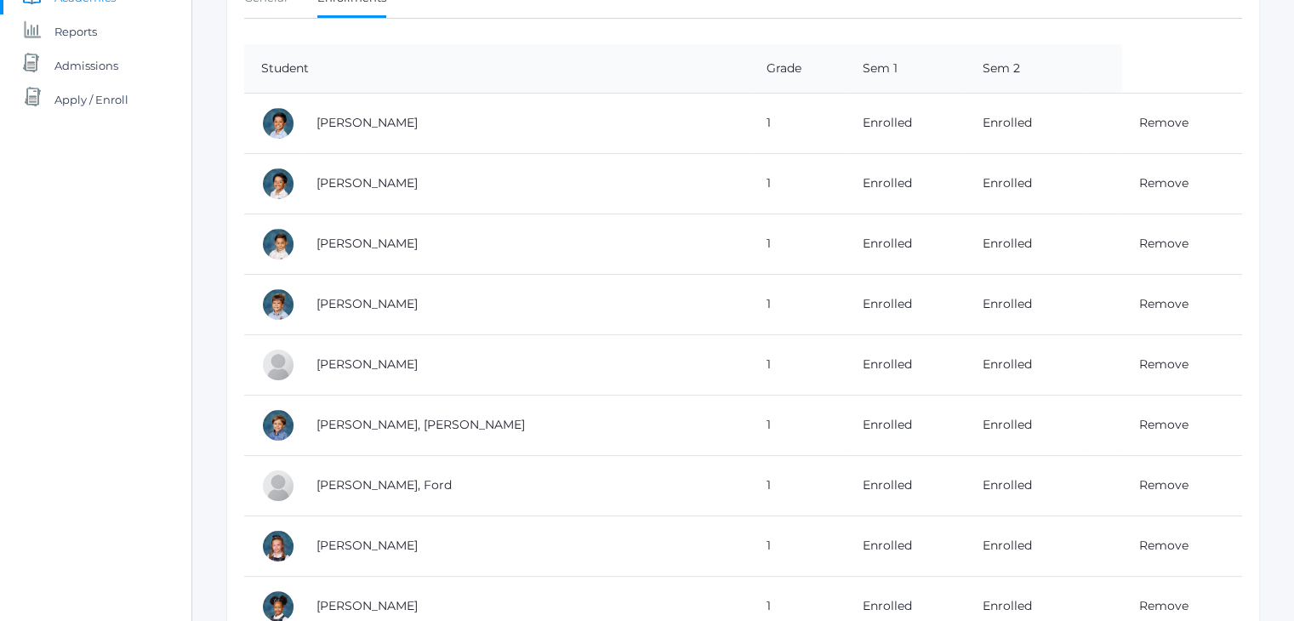
scroll to position [269, 0]
